Goal: Transaction & Acquisition: Register for event/course

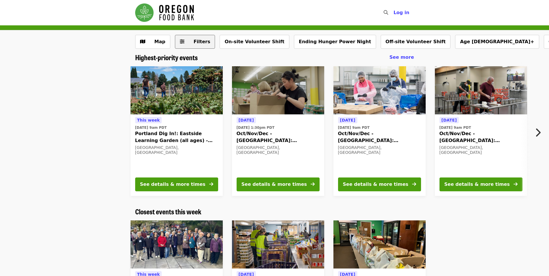
click at [179, 37] on button "Filters" at bounding box center [195, 42] width 40 height 14
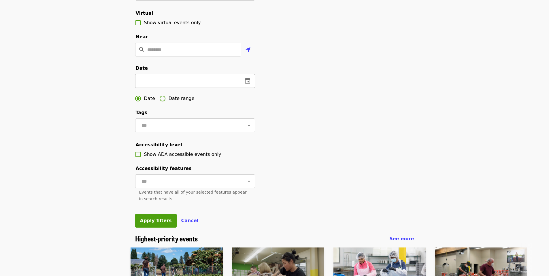
scroll to position [122, 0]
click at [250, 84] on icon "change date" at bounding box center [247, 80] width 7 height 7
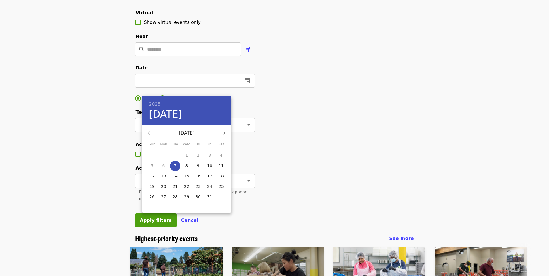
drag, startPoint x: 304, startPoint y: 133, endPoint x: 298, endPoint y: 135, distance: 5.7
click at [304, 134] on div at bounding box center [276, 138] width 553 height 276
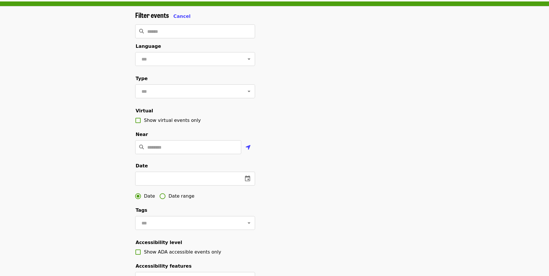
scroll to position [124, 0]
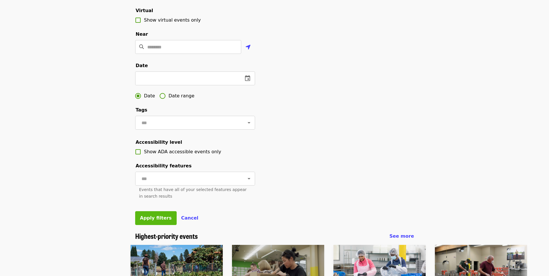
click at [152, 225] on button "Apply filters" at bounding box center [156, 218] width 42 height 14
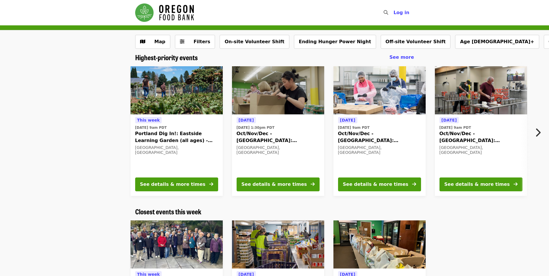
click at [540, 130] on icon "chevron-right icon" at bounding box center [538, 132] width 6 height 11
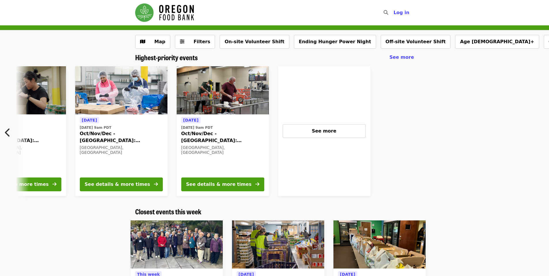
scroll to position [0, 270]
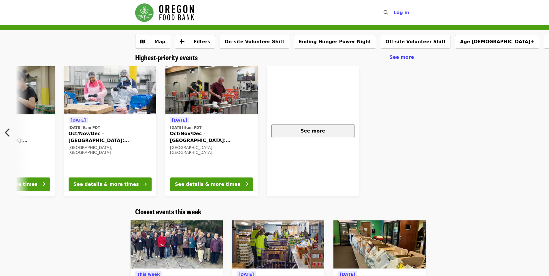
click at [316, 129] on span "See more" at bounding box center [313, 130] width 25 height 5
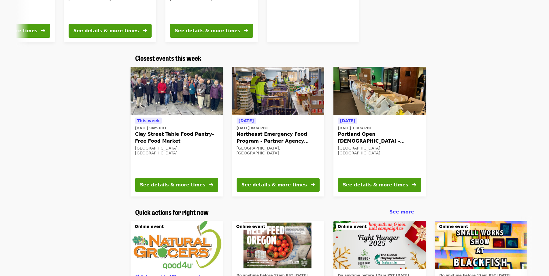
scroll to position [179, 0]
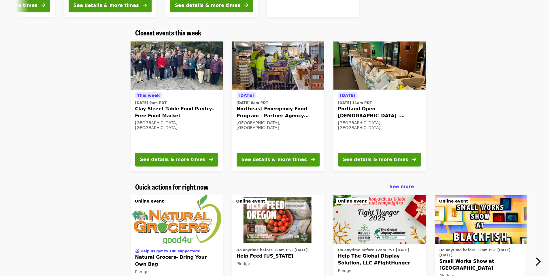
click at [280, 111] on span "Northeast Emergency Food Program - Partner Agency Support" at bounding box center [278, 112] width 83 height 14
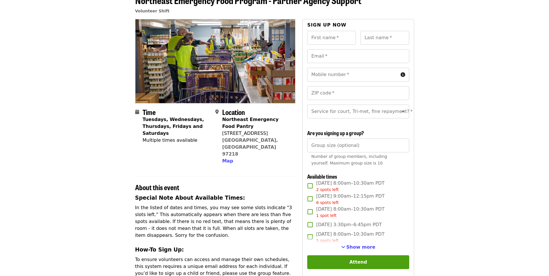
scroll to position [42, 0]
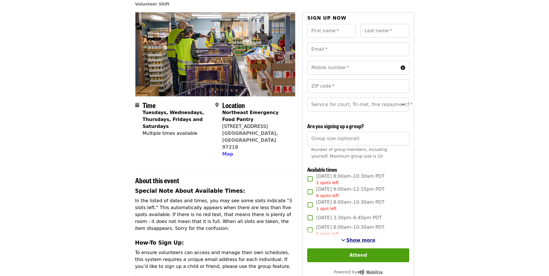
click at [362, 243] on span "Show more" at bounding box center [360, 240] width 29 height 5
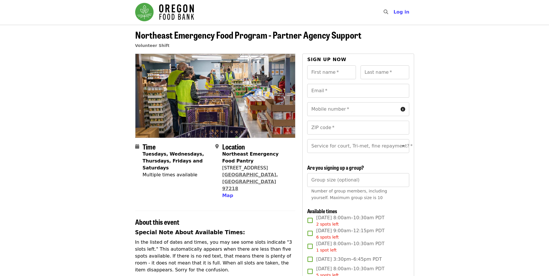
scroll to position [0, 0]
click at [223, 193] on span "Map" at bounding box center [227, 195] width 11 height 5
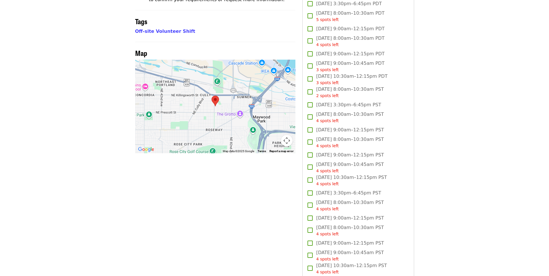
scroll to position [474, 0]
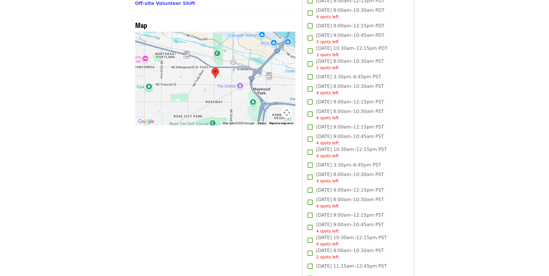
drag, startPoint x: 215, startPoint y: 75, endPoint x: 237, endPoint y: 72, distance: 22.4
click at [236, 72] on div at bounding box center [215, 79] width 161 height 94
drag, startPoint x: 225, startPoint y: 86, endPoint x: 230, endPoint y: 79, distance: 8.6
click at [262, 87] on div at bounding box center [215, 79] width 161 height 94
drag, startPoint x: 223, startPoint y: 79, endPoint x: 252, endPoint y: 97, distance: 34.2
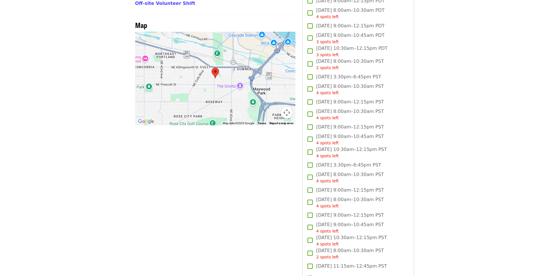
click at [232, 101] on div at bounding box center [215, 79] width 161 height 94
click at [281, 107] on button "Map camera controls" at bounding box center [287, 113] width 12 height 12
click at [270, 107] on button "Zoom out" at bounding box center [273, 113] width 12 height 12
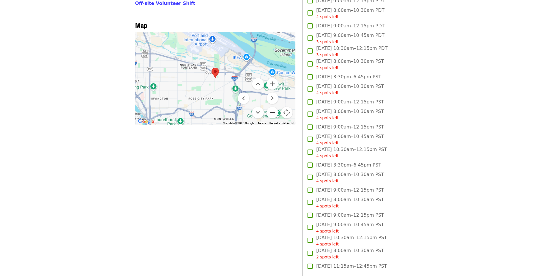
click at [270, 107] on button "Zoom out" at bounding box center [273, 113] width 12 height 12
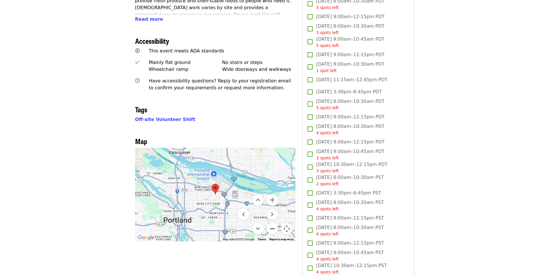
scroll to position [213, 0]
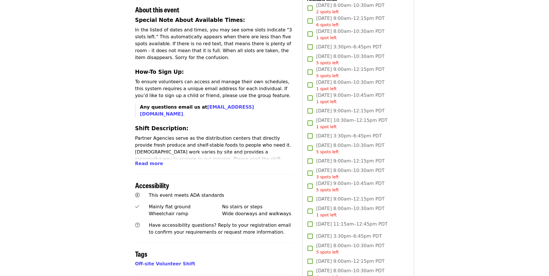
drag, startPoint x: 216, startPoint y: 72, endPoint x: 237, endPoint y: 74, distance: 21.5
click at [237, 78] on p "To ensure volunteers can access and manage their own schedules, this system req…" at bounding box center [215, 88] width 161 height 21
drag, startPoint x: 166, startPoint y: 75, endPoint x: 230, endPoint y: 79, distance: 63.8
click at [230, 79] on p "To ensure volunteers can access and manage their own schedules, this system req…" at bounding box center [215, 88] width 161 height 21
click at [246, 81] on p "To ensure volunteers can access and manage their own schedules, this system req…" at bounding box center [215, 88] width 161 height 21
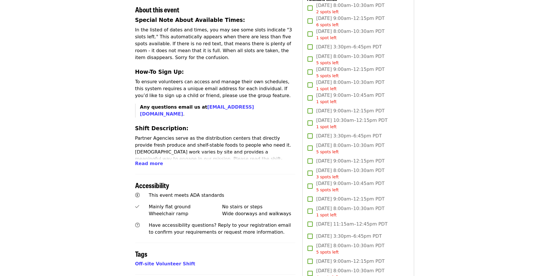
scroll to position [212, 0]
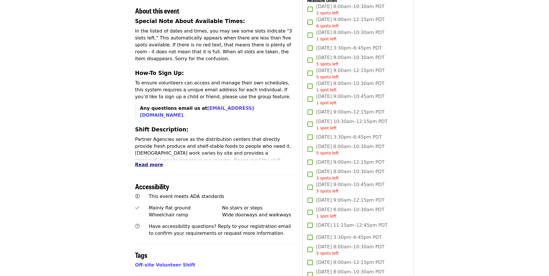
click at [153, 162] on span "Read more" at bounding box center [149, 164] width 28 height 5
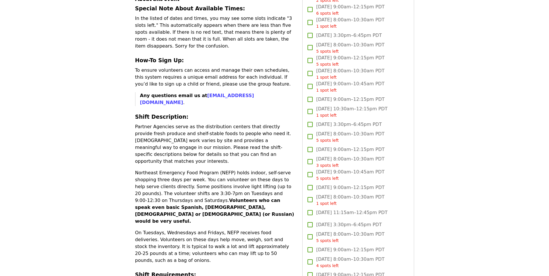
scroll to position [225, 0]
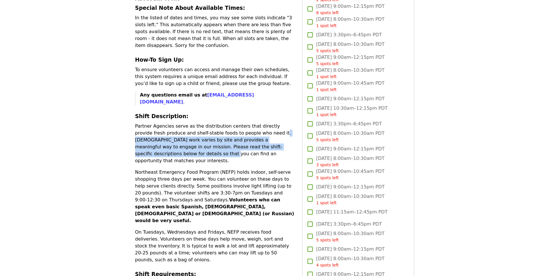
drag, startPoint x: 248, startPoint y: 112, endPoint x: 268, endPoint y: 126, distance: 24.1
click at [269, 124] on p "Partner Agencies serve as the distribution centers that directly provide fresh …" at bounding box center [215, 144] width 161 height 42
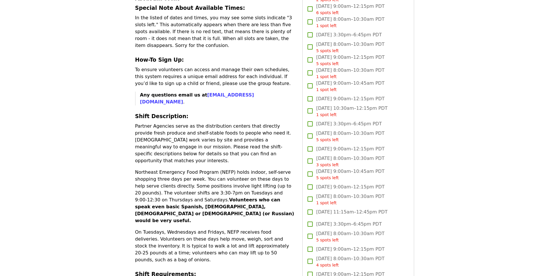
click at [235, 138] on div "Special Note About Available Times: In the listed of dates and times, you may s…" at bounding box center [215, 184] width 161 height 360
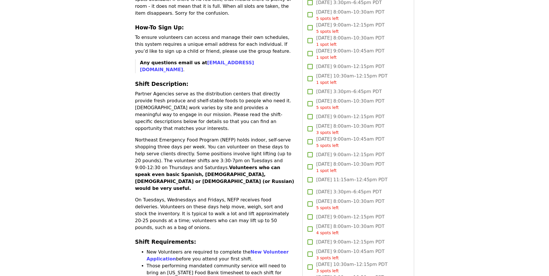
scroll to position [264, 0]
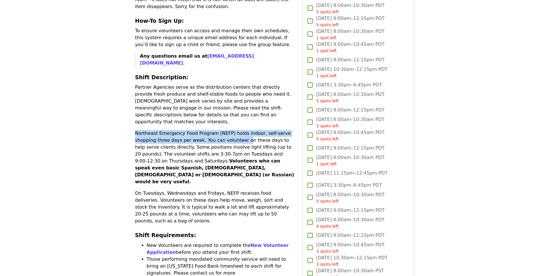
drag, startPoint x: 131, startPoint y: 108, endPoint x: 240, endPoint y: 116, distance: 109.0
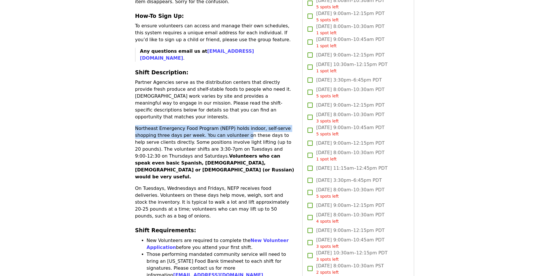
scroll to position [270, 0]
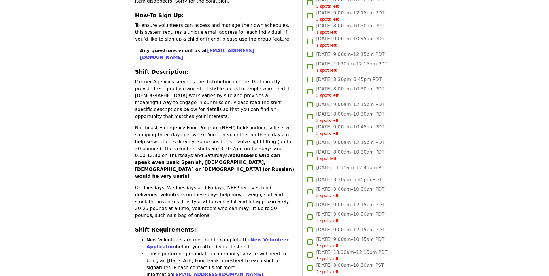
click at [184, 125] on p "Northeast Emergency Food Program (NEFP) holds indoor, self-serve shopping three…" at bounding box center [215, 152] width 161 height 55
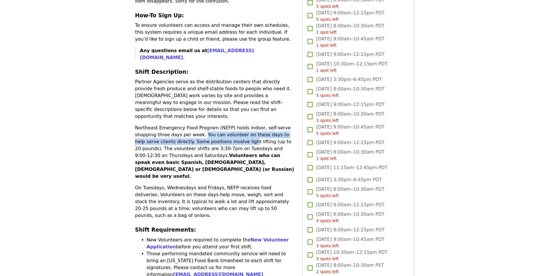
drag, startPoint x: 202, startPoint y: 106, endPoint x: 237, endPoint y: 116, distance: 36.6
click at [237, 125] on p "Northeast Emergency Food Program (NEFP) holds indoor, self-serve shopping three…" at bounding box center [215, 152] width 161 height 55
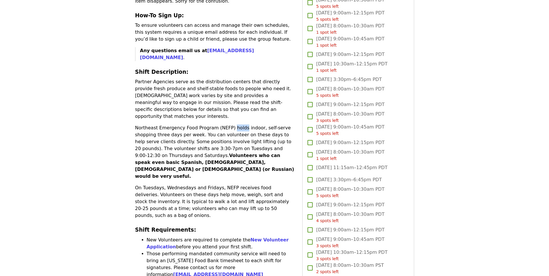
drag, startPoint x: 229, startPoint y: 100, endPoint x: 243, endPoint y: 105, distance: 15.4
click at [242, 125] on p "Northeast Emergency Food Program (NEFP) holds indoor, self-serve shopping three…" at bounding box center [215, 152] width 161 height 55
click at [226, 153] on strong "Volunteers who can speak even basic Spanish, Chinese, Vietnamese or Ukrainian (…" at bounding box center [214, 166] width 159 height 26
drag, startPoint x: 176, startPoint y: 113, endPoint x: 283, endPoint y: 116, distance: 106.7
click at [283, 125] on p "Northeast Emergency Food Program (NEFP) holds indoor, self-serve shopping three…" at bounding box center [215, 152] width 161 height 55
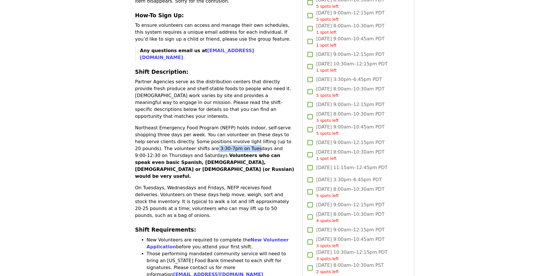
drag, startPoint x: 185, startPoint y: 123, endPoint x: 224, endPoint y: 120, distance: 38.7
click at [224, 125] on p "Northeast Emergency Food Program (NEFP) holds indoor, self-serve shopping three…" at bounding box center [215, 152] width 161 height 55
drag, startPoint x: 191, startPoint y: 146, endPoint x: 240, endPoint y: 132, distance: 50.2
click at [192, 184] on p "On Tuesdays, Wednesdays and Fridays, NEFP receives food deliveries. Volunteers …" at bounding box center [215, 201] width 161 height 35
drag, startPoint x: 237, startPoint y: 123, endPoint x: 262, endPoint y: 123, distance: 25.1
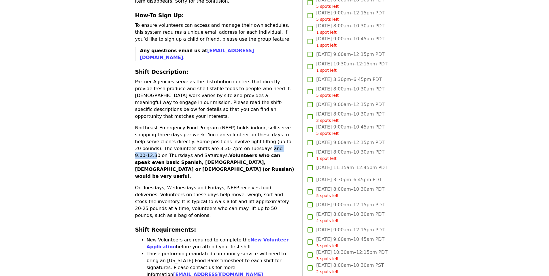
click at [263, 125] on p "Northeast Emergency Food Program (NEFP) holds indoor, self-serve shopping three…" at bounding box center [215, 152] width 161 height 55
drag, startPoint x: 167, startPoint y: 129, endPoint x: 205, endPoint y: 129, distance: 38.0
click at [205, 129] on p "Northeast Emergency Food Program (NEFP) holds indoor, self-serve shopping three…" at bounding box center [215, 152] width 161 height 55
click at [237, 153] on strong "Volunteers who can speak even basic Spanish, Chinese, Vietnamese or Ukrainian (…" at bounding box center [214, 166] width 159 height 26
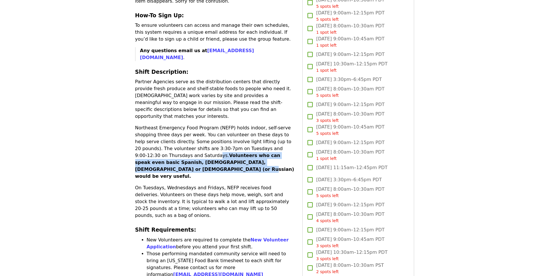
drag, startPoint x: 208, startPoint y: 130, endPoint x: 290, endPoint y: 134, distance: 82.2
click at [290, 134] on p "Northeast Emergency Food Program (NEFP) holds indoor, self-serve shopping three…" at bounding box center [215, 152] width 161 height 55
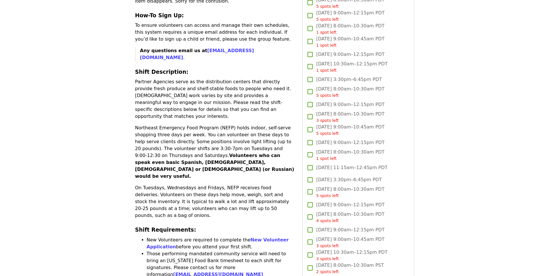
click at [268, 184] on p "On Tuesdays, Wednesdays and Fridays, NEFP receives food deliveries. Volunteers …" at bounding box center [215, 201] width 161 height 35
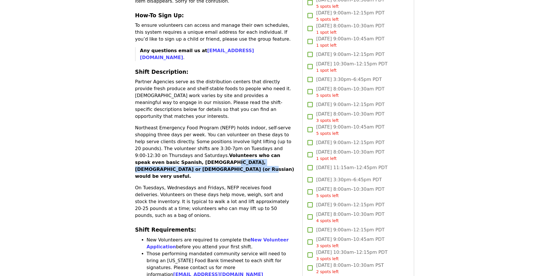
drag, startPoint x: 218, startPoint y: 133, endPoint x: 291, endPoint y: 132, distance: 72.9
click at [291, 132] on p "Northeast Emergency Food Program (NEFP) holds indoor, self-serve shopping three…" at bounding box center [215, 152] width 161 height 55
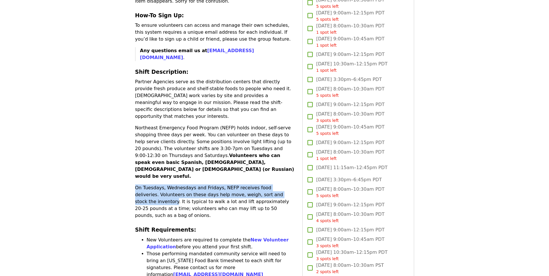
drag, startPoint x: 157, startPoint y: 148, endPoint x: 286, endPoint y: 155, distance: 128.4
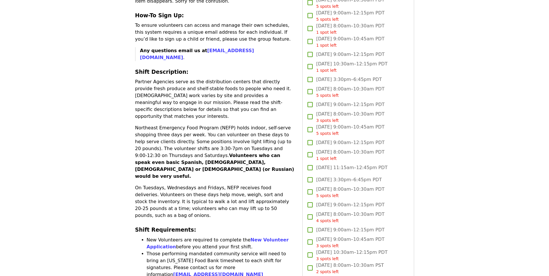
click at [285, 184] on p "On Tuesdays, Wednesdays and Fridays, NEFP receives food deliveries. Volunteers …" at bounding box center [215, 201] width 161 height 35
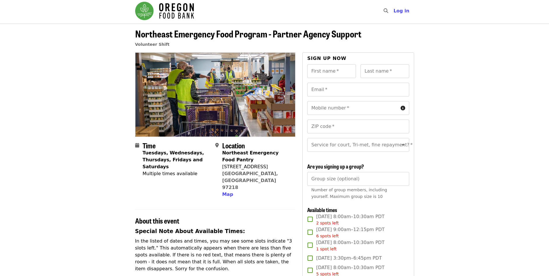
scroll to position [0, 0]
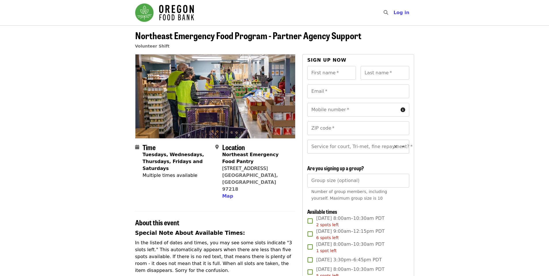
click at [357, 150] on input "Service for court, Tri-met, fine repayment?   *" at bounding box center [351, 146] width 78 height 11
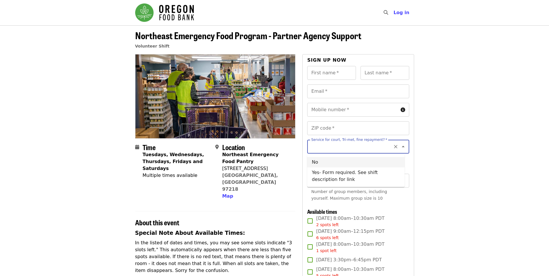
click at [366, 163] on li "No" at bounding box center [355, 162] width 97 height 10
type input "**"
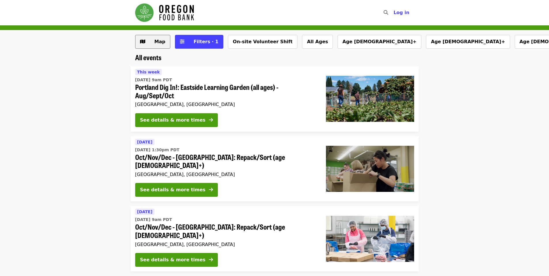
click at [159, 42] on span "Map" at bounding box center [160, 41] width 11 height 5
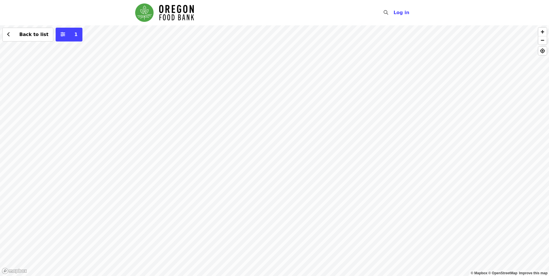
drag, startPoint x: 327, startPoint y: 134, endPoint x: 297, endPoint y: 126, distance: 30.9
click at [297, 126] on div "Back to list 1" at bounding box center [274, 150] width 549 height 251
drag, startPoint x: 297, startPoint y: 139, endPoint x: 245, endPoint y: 135, distance: 52.4
click at [244, 135] on div "Back to list 1" at bounding box center [274, 150] width 549 height 251
drag, startPoint x: 269, startPoint y: 139, endPoint x: 259, endPoint y: 114, distance: 26.8
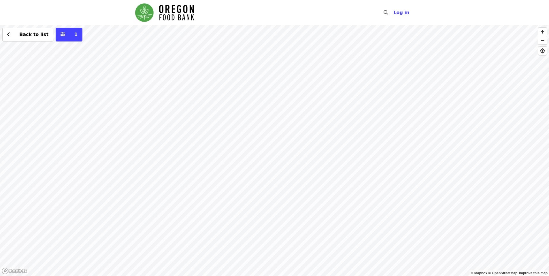
click at [259, 114] on div "Back to list 1" at bounding box center [274, 150] width 549 height 251
click at [320, 115] on div "Back to list 1" at bounding box center [274, 150] width 549 height 251
drag, startPoint x: 308, startPoint y: 112, endPoint x: 250, endPoint y: 85, distance: 63.3
click at [250, 85] on div "Back to list 1" at bounding box center [274, 150] width 549 height 251
drag, startPoint x: 340, startPoint y: 153, endPoint x: 271, endPoint y: 129, distance: 73.1
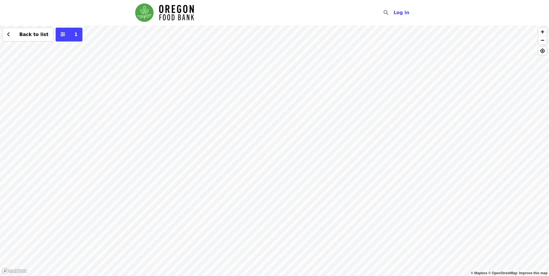
click at [271, 129] on div "Back to list 1" at bounding box center [274, 150] width 549 height 251
drag, startPoint x: 297, startPoint y: 157, endPoint x: 257, endPoint y: 142, distance: 43.2
click at [257, 143] on div "Back to list 1" at bounding box center [274, 150] width 549 height 251
click at [227, 124] on div "Back to list 1" at bounding box center [274, 150] width 549 height 251
click at [234, 140] on button "See 2 actions at this location" at bounding box center [231, 137] width 76 height 7
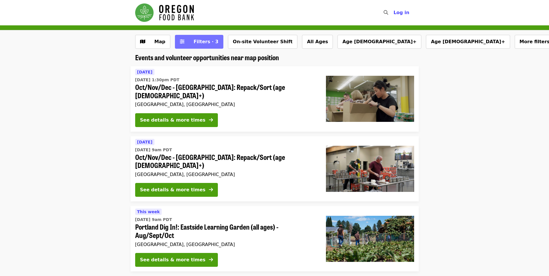
click at [195, 39] on span "Filters · 3" at bounding box center [203, 41] width 31 height 7
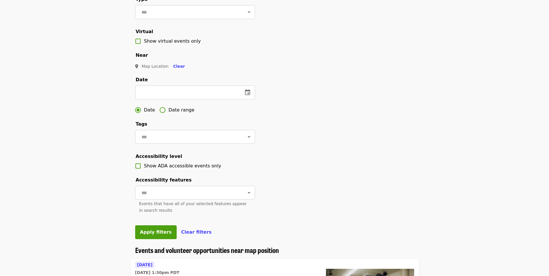
scroll to position [128, 0]
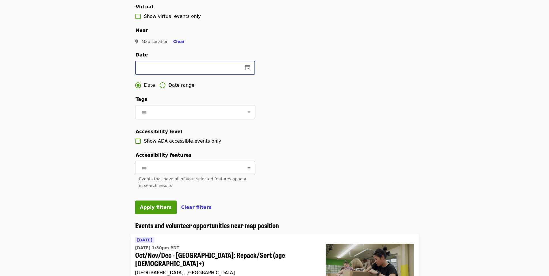
click at [167, 75] on input "text" at bounding box center [186, 68] width 103 height 14
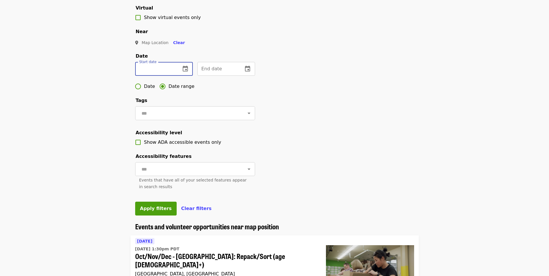
click at [175, 76] on input "text" at bounding box center [155, 69] width 41 height 14
drag, startPoint x: 166, startPoint y: 83, endPoint x: 157, endPoint y: 88, distance: 10.5
click at [166, 76] on input "text" at bounding box center [155, 69] width 41 height 14
drag, startPoint x: 184, startPoint y: 80, endPoint x: 192, endPoint y: 78, distance: 7.7
click at [184, 76] on input "text" at bounding box center [186, 69] width 103 height 14
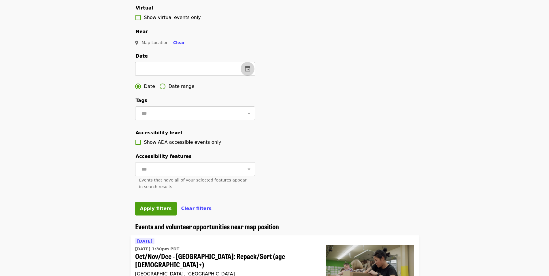
click at [244, 72] on icon "change date" at bounding box center [247, 68] width 7 height 7
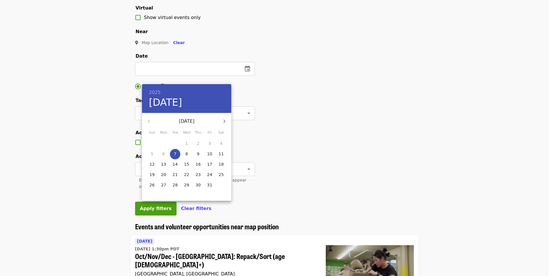
click at [222, 154] on p "11" at bounding box center [221, 154] width 5 height 6
type input "**********"
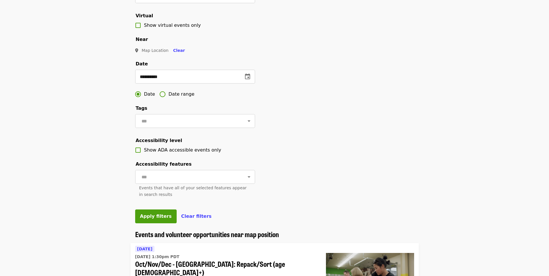
scroll to position [118, 0]
click at [151, 224] on button "Apply filters" at bounding box center [156, 217] width 42 height 14
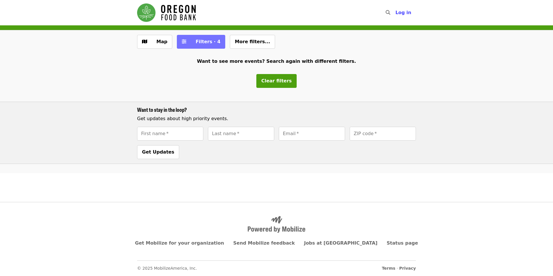
click at [215, 42] on button "Filters · 4" at bounding box center [201, 42] width 48 height 14
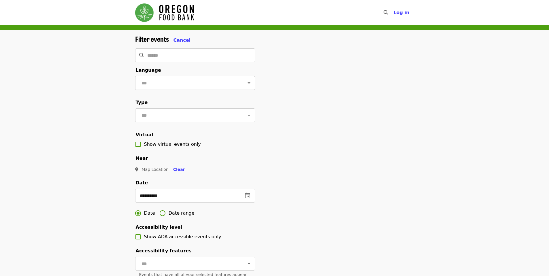
click at [168, 5] on img "Main navigation" at bounding box center [164, 12] width 59 height 18
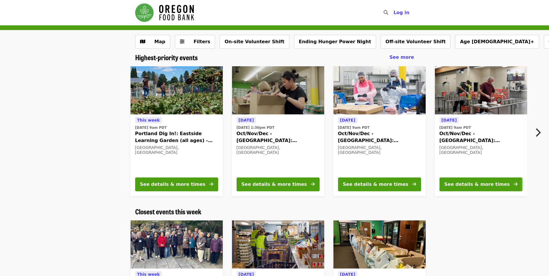
click at [486, 128] on span "[DATE] 9am PDT" at bounding box center [481, 127] width 83 height 5
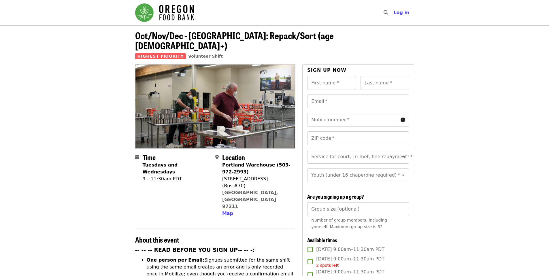
click at [249, 120] on img at bounding box center [215, 107] width 160 height 84
drag, startPoint x: 235, startPoint y: 155, endPoint x: 276, endPoint y: 168, distance: 42.3
click at [276, 168] on div "Location Portland Warehouse (503-972-2993) 7900 NE 33rd Dr (Bus #70) Portland, …" at bounding box center [253, 185] width 76 height 64
click at [273, 176] on div "7900 NE 33rd Dr" at bounding box center [256, 179] width 69 height 7
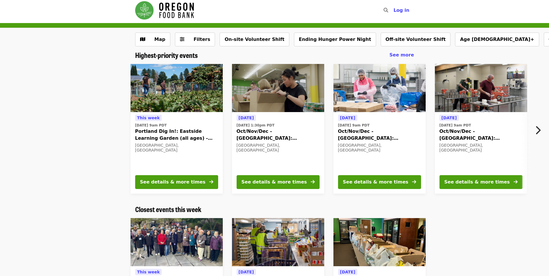
scroll to position [3, 0]
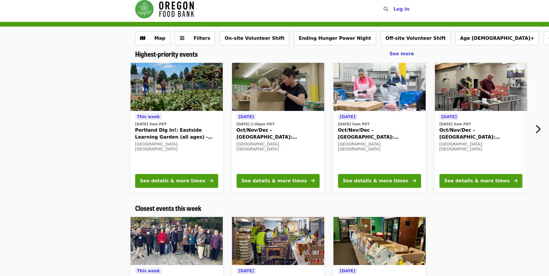
click at [536, 128] on icon "chevron-right icon" at bounding box center [538, 129] width 6 height 11
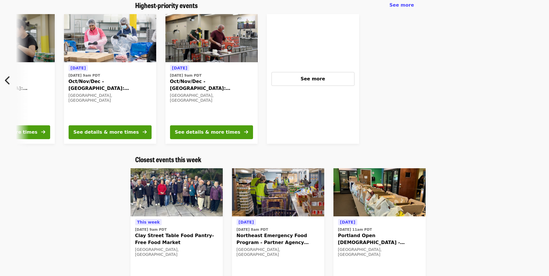
scroll to position [53, 0]
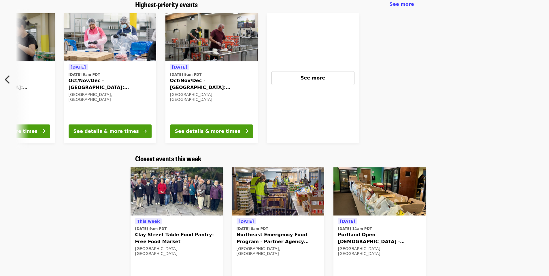
click at [278, 238] on span "Northeast Emergency Food Program - Partner Agency Support" at bounding box center [278, 238] width 83 height 14
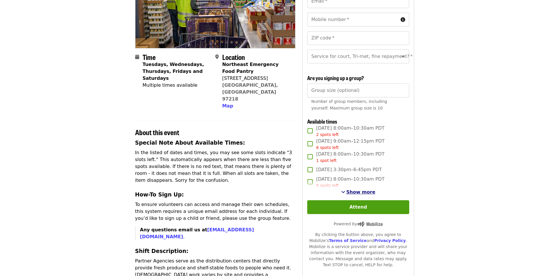
click at [353, 195] on span "Show more" at bounding box center [360, 191] width 29 height 5
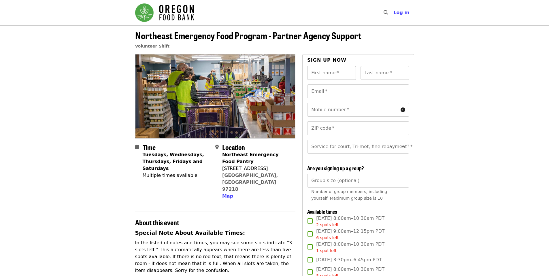
click at [332, 71] on input "First name   *" at bounding box center [331, 73] width 49 height 14
type input "********"
click at [368, 76] on input "Last name   *" at bounding box center [385, 73] width 49 height 14
type input "******"
click at [345, 94] on input "Email   *" at bounding box center [358, 91] width 102 height 14
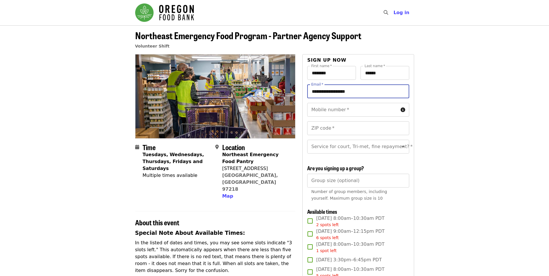
type input "**********"
click at [319, 109] on input "Mobile number   *" at bounding box center [352, 110] width 91 height 14
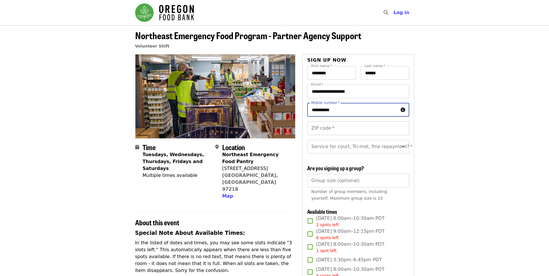
type input "**********"
click at [319, 124] on div "ZIP code   * ZIP code *" at bounding box center [358, 128] width 102 height 14
type input "*****"
click at [390, 152] on div "Service for court, Tri-met, fine repayment? *" at bounding box center [358, 147] width 102 height 14
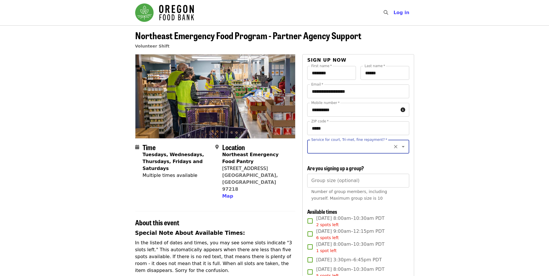
click at [394, 148] on icon "Clear" at bounding box center [395, 146] width 3 height 3
click at [402, 147] on icon "Open" at bounding box center [403, 146] width 3 height 1
click at [364, 162] on li "No" at bounding box center [355, 162] width 97 height 10
type input "**"
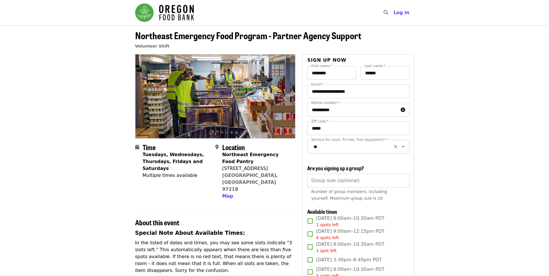
click at [400, 147] on icon "Open" at bounding box center [403, 146] width 7 height 7
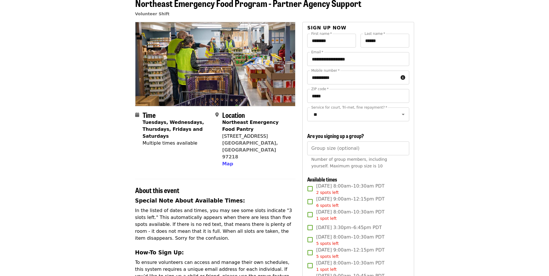
scroll to position [37, 0]
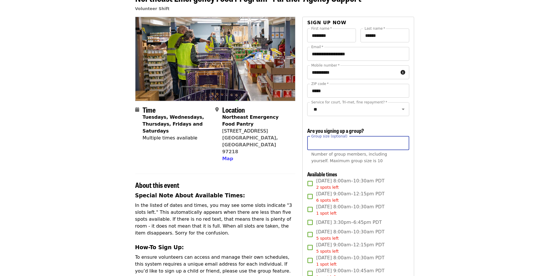
click at [340, 150] on input "Group size (optional)" at bounding box center [358, 143] width 102 height 14
drag, startPoint x: 450, startPoint y: 152, endPoint x: 438, endPoint y: 152, distance: 11.8
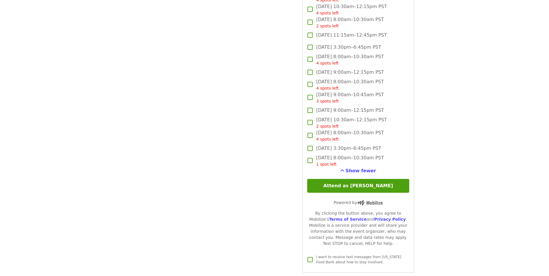
scroll to position [709, 0]
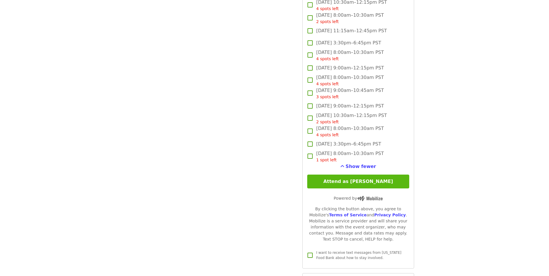
click at [378, 187] on button "Attend as Jonathan" at bounding box center [358, 182] width 102 height 14
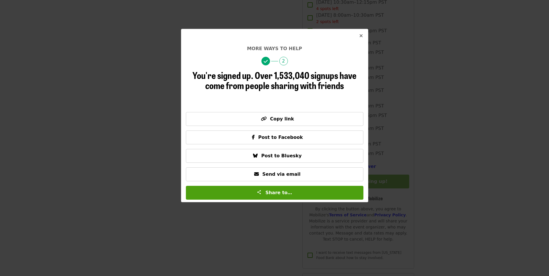
click at [359, 33] on span "Close" at bounding box center [360, 36] width 3 height 7
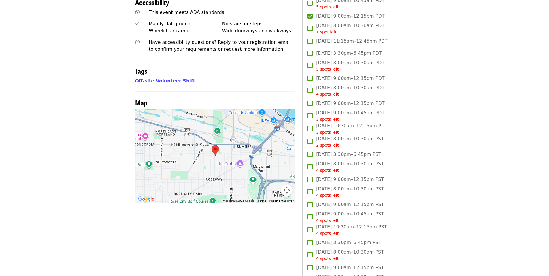
scroll to position [344, 0]
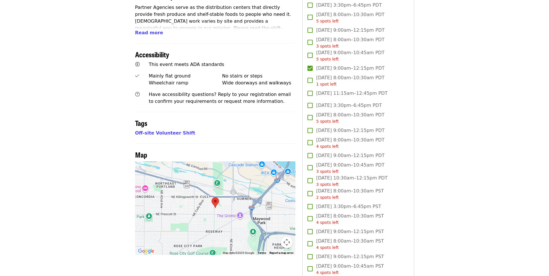
click at [212, 197] on area at bounding box center [212, 197] width 0 height 0
drag, startPoint x: 212, startPoint y: 196, endPoint x: 193, endPoint y: 186, distance: 21.6
click at [192, 184] on div at bounding box center [215, 208] width 161 height 94
drag, startPoint x: 205, startPoint y: 206, endPoint x: 159, endPoint y: 168, distance: 59.6
click at [172, 196] on div at bounding box center [215, 208] width 161 height 94
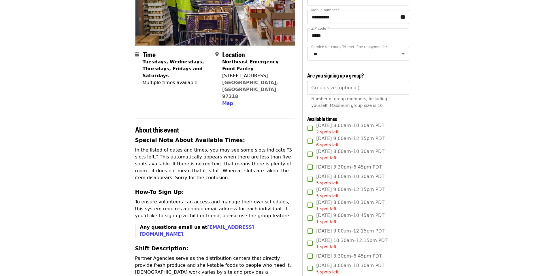
scroll to position [65, 0]
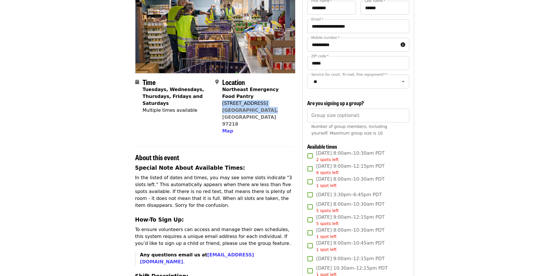
drag, startPoint x: 222, startPoint y: 103, endPoint x: 271, endPoint y: 108, distance: 49.5
click at [271, 108] on div "Northeast Emergency Food Pantry 4800 NE 72nd Ave Portland, OR 97218 Map" at bounding box center [256, 110] width 69 height 48
copy span "4800 NE 72nd Ave Portland, OR 97218"
